Goal: Find specific page/section: Find specific page/section

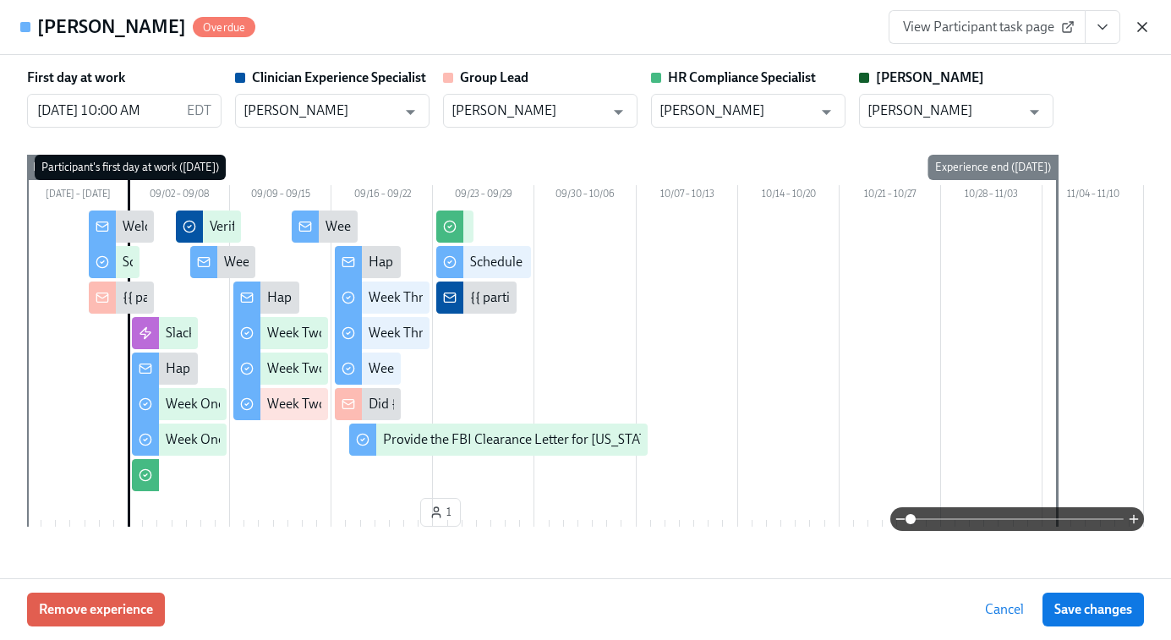
scroll to position [0, 24258]
click at [1140, 14] on div "View Participant task page" at bounding box center [1020, 27] width 262 height 34
click at [1141, 30] on icon "button" at bounding box center [1142, 27] width 17 height 17
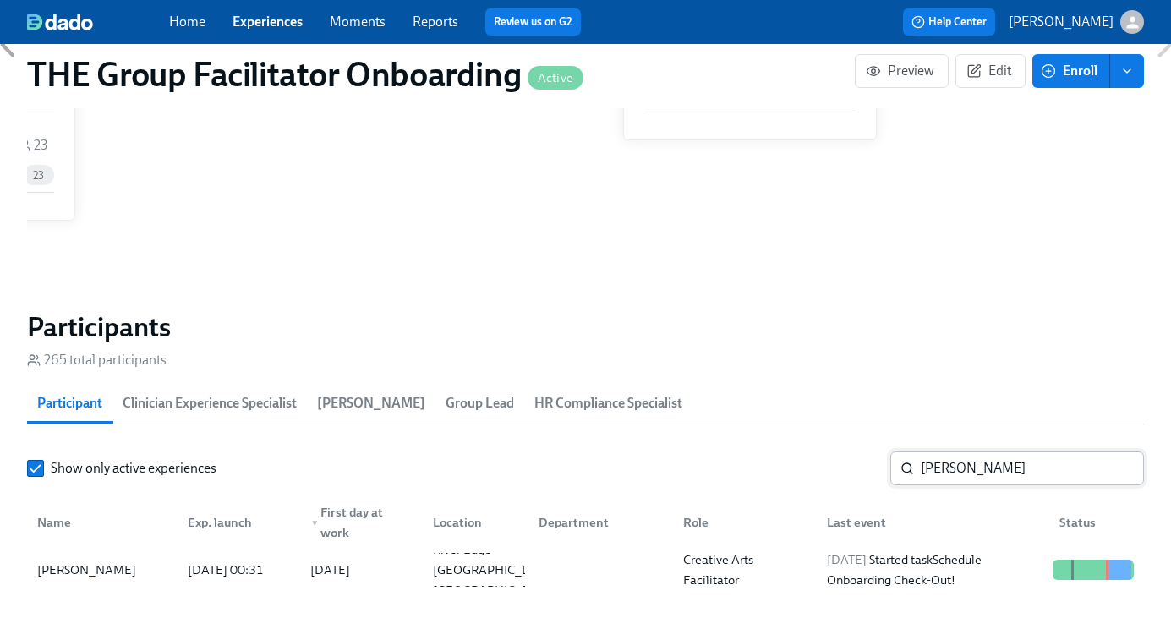
click at [990, 461] on input "Jessica Cabrera" at bounding box center [1032, 469] width 223 height 34
paste input "[PERSON_NAME]"
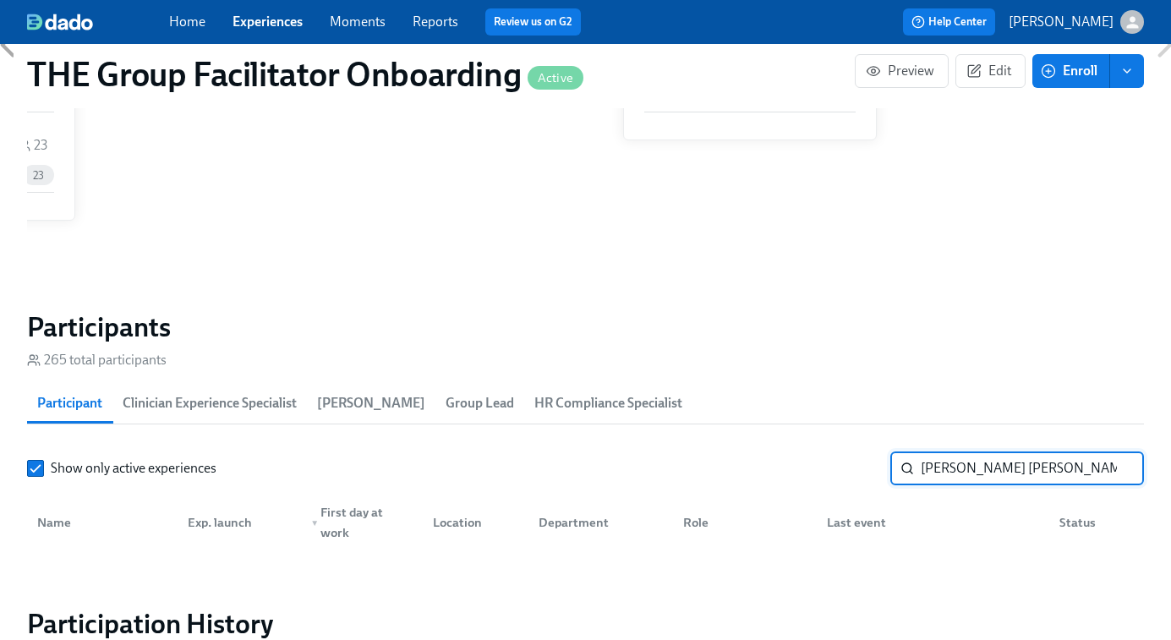
drag, startPoint x: 965, startPoint y: 470, endPoint x: 848, endPoint y: 451, distance: 118.3
click at [848, 452] on div "Show only active experiences Jessica Sabrina Brown ​" at bounding box center [585, 469] width 1117 height 34
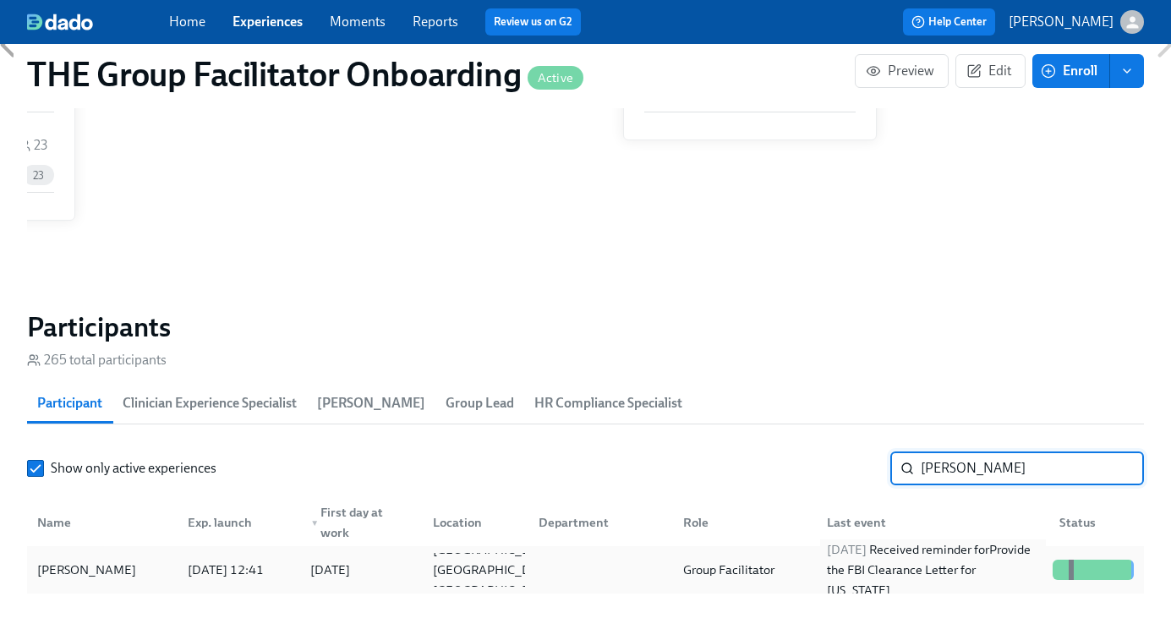
click at [953, 577] on div "2025/09/22 Received reminder for Provide the FBI Clearance Letter for Pennsylva…" at bounding box center [933, 570] width 226 height 61
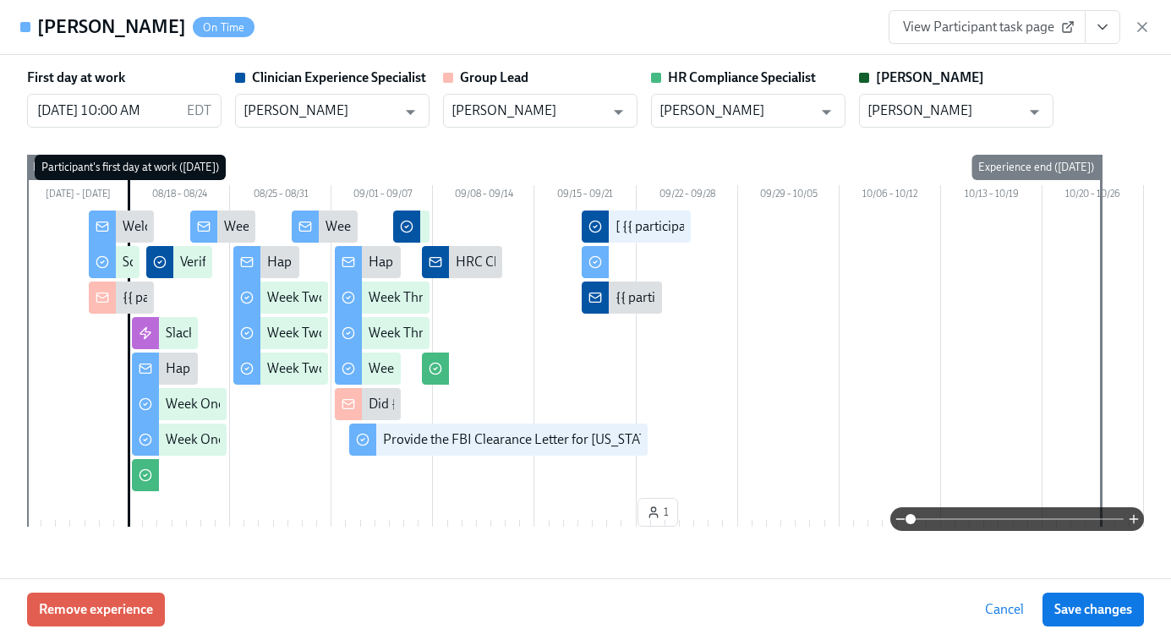
click at [1110, 25] on icon "View task page" at bounding box center [1102, 27] width 17 height 17
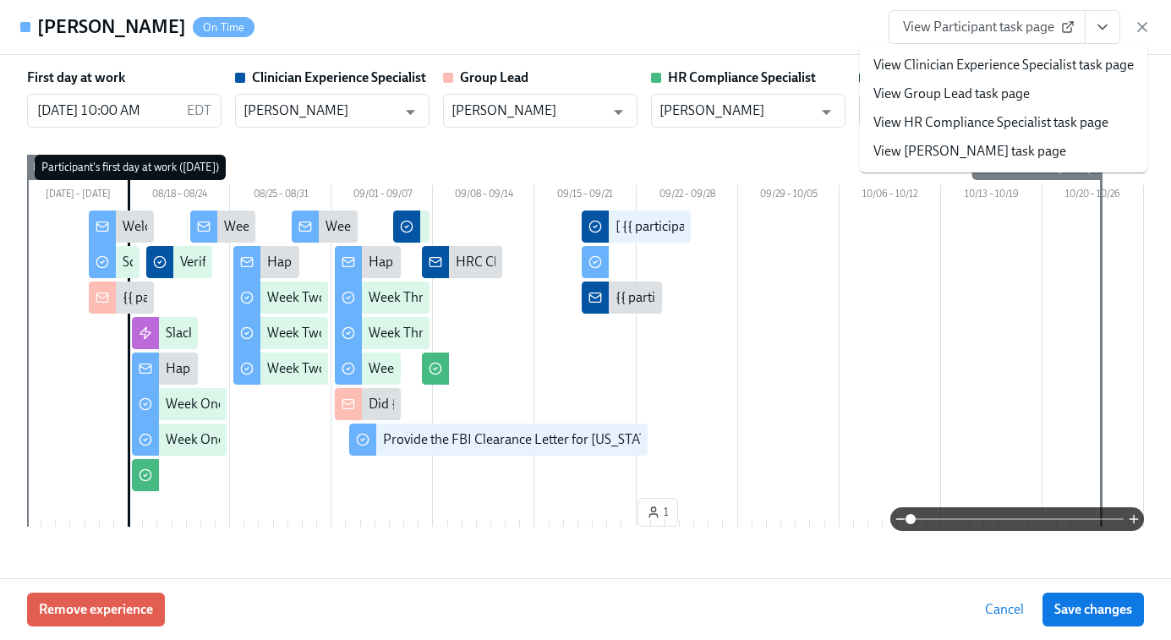
click at [1060, 67] on link "View Clinician Experience Specialist task page" at bounding box center [1004, 65] width 260 height 19
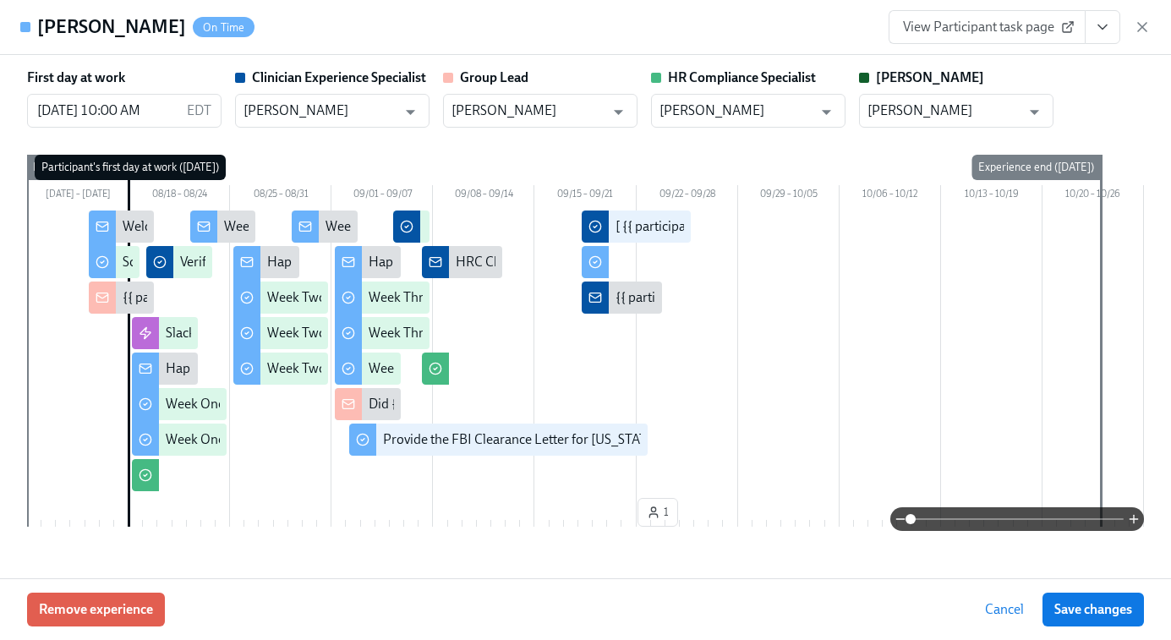
click at [1150, 15] on div "View Participant task page" at bounding box center [1020, 27] width 262 height 34
click at [1144, 23] on icon "button" at bounding box center [1142, 27] width 17 height 17
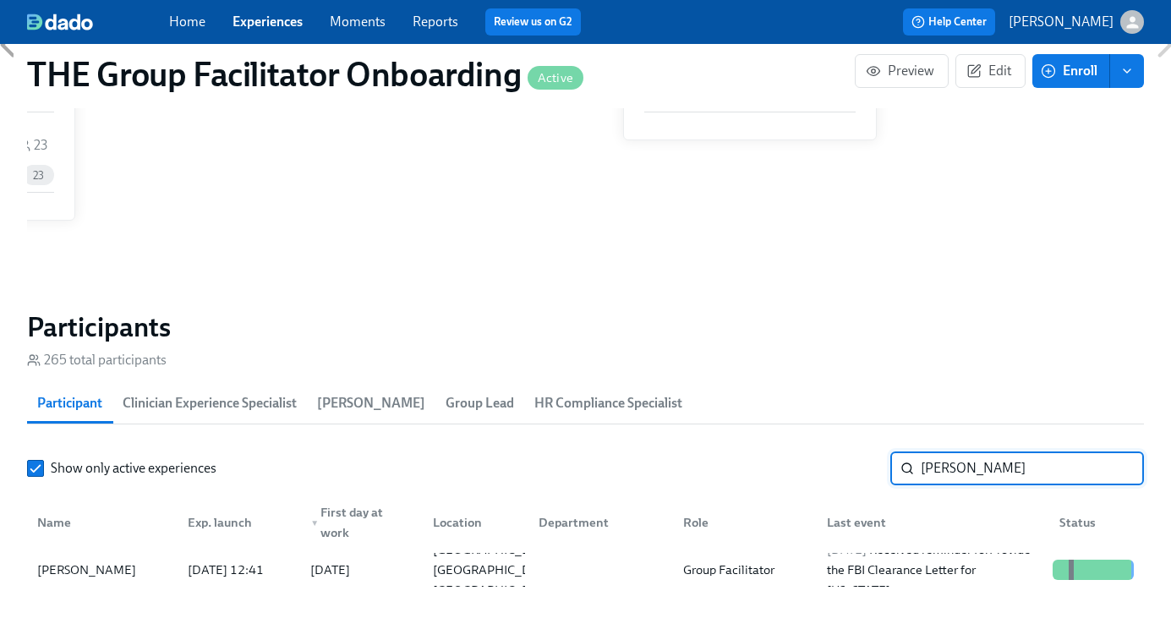
click at [941, 469] on input "[PERSON_NAME]" at bounding box center [1032, 469] width 223 height 34
paste input "kadija.barrie@charliehealth.com"
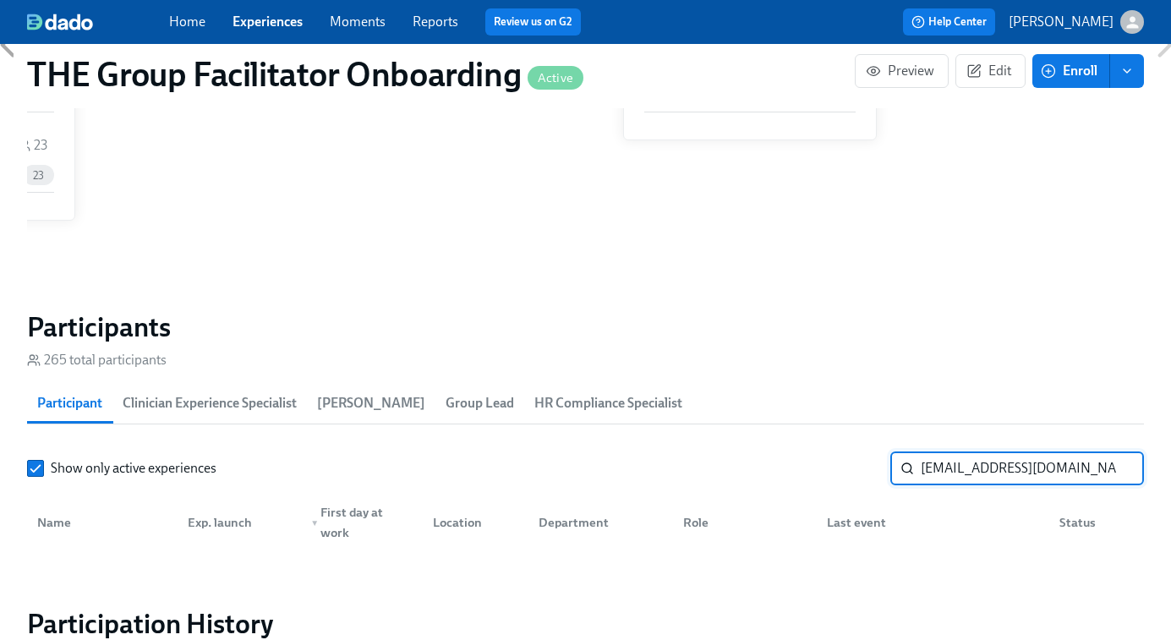
drag, startPoint x: 958, startPoint y: 471, endPoint x: 796, endPoint y: 469, distance: 162.4
click at [798, 469] on div "Show only active experiences kadija.barrie@charliehealth.com ​" at bounding box center [585, 469] width 1117 height 34
drag, startPoint x: 956, startPoint y: 474, endPoint x: 1145, endPoint y: 484, distance: 189.7
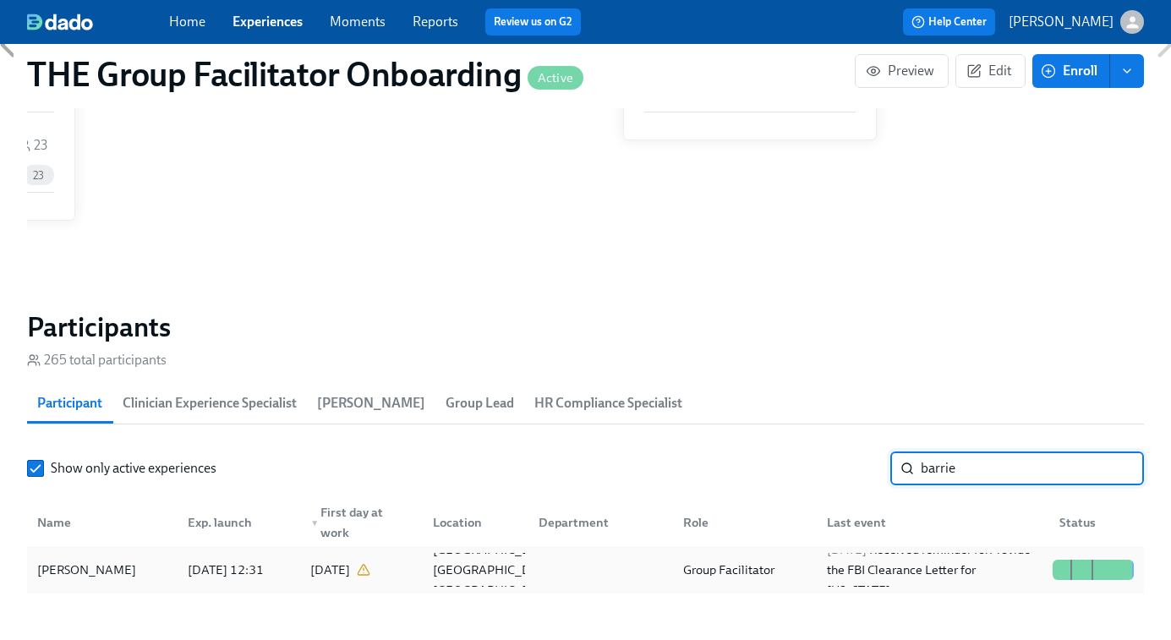
type input "barrie"
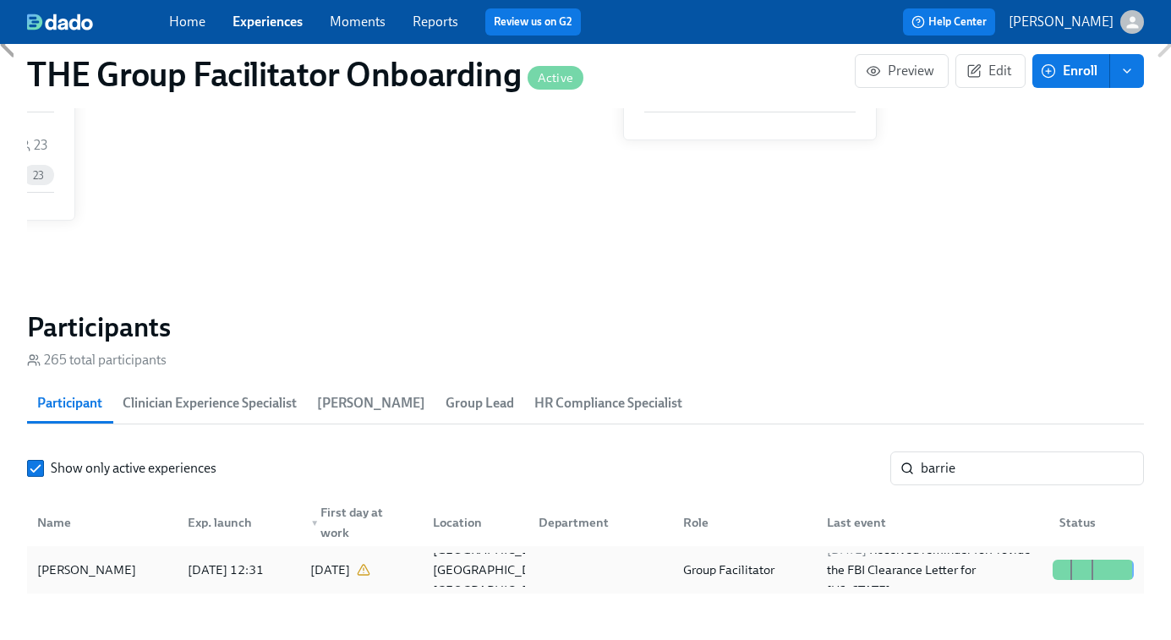
click at [690, 568] on div "Group Facilitator" at bounding box center [729, 570] width 105 height 20
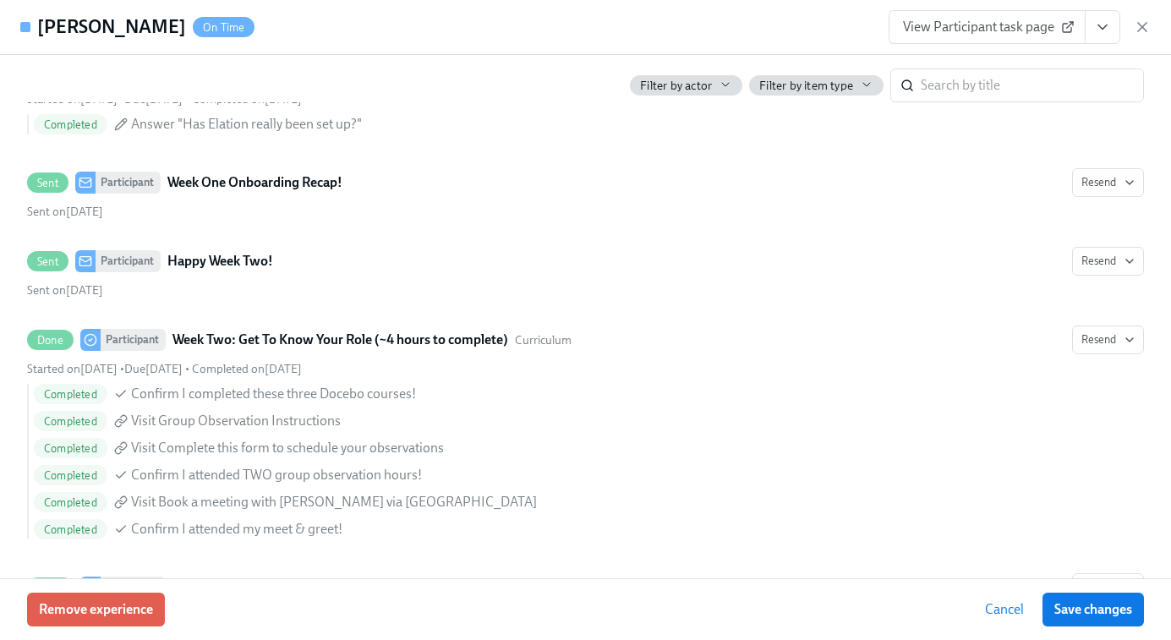
scroll to position [2191, 0]
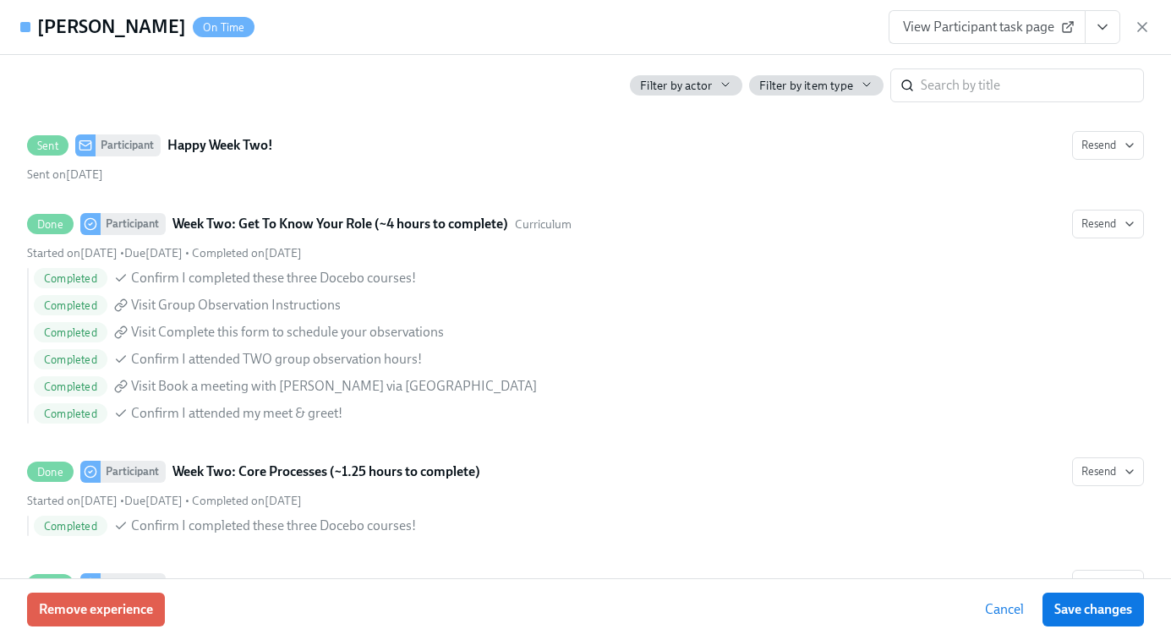
drag, startPoint x: 1142, startPoint y: 31, endPoint x: 1115, endPoint y: 4, distance: 38.3
click at [1142, 32] on icon "button" at bounding box center [1142, 27] width 17 height 17
